Goal: Check status: Check status

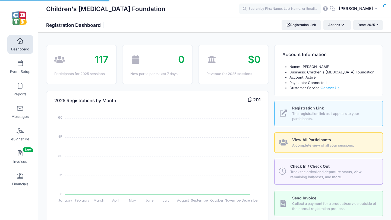
select select
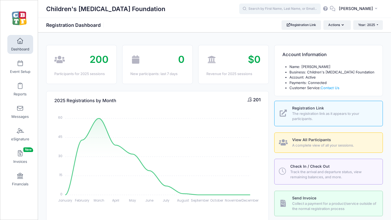
click at [286, 9] on input "text" at bounding box center [279, 9] width 81 height 11
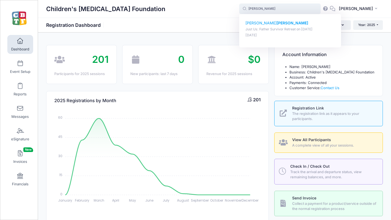
click at [277, 21] on strong "[PERSON_NAME]" at bounding box center [291, 23] width 31 height 5
type input "[PERSON_NAME] (Just Us: Father Survivor Retreat, [DATE])"
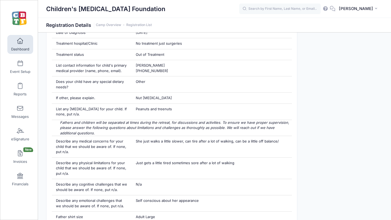
scroll to position [499, 0]
